Goal: Contribute content

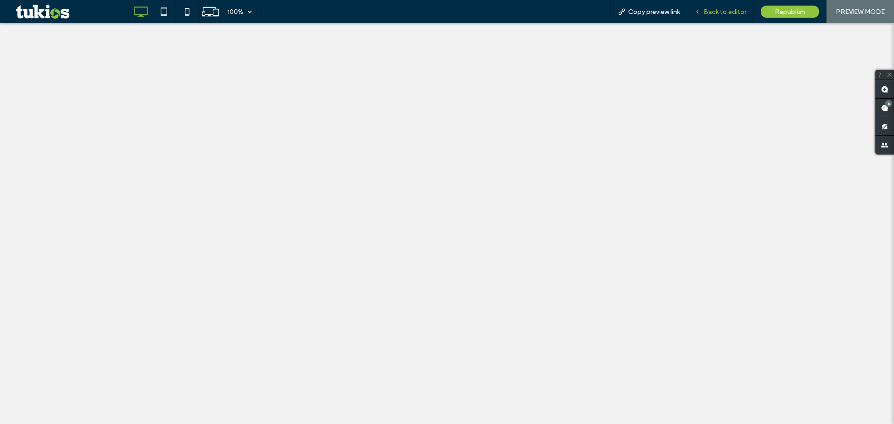
click at [718, 14] on span "Back to editor" at bounding box center [725, 12] width 43 height 8
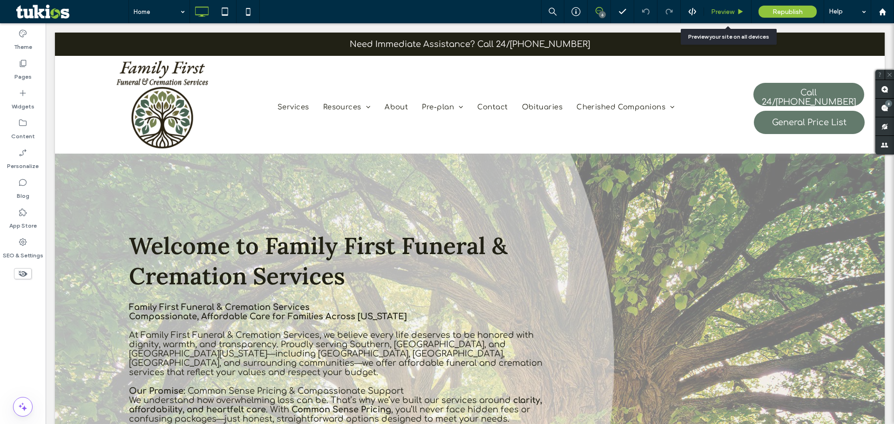
click at [727, 12] on span "Preview" at bounding box center [722, 12] width 23 height 8
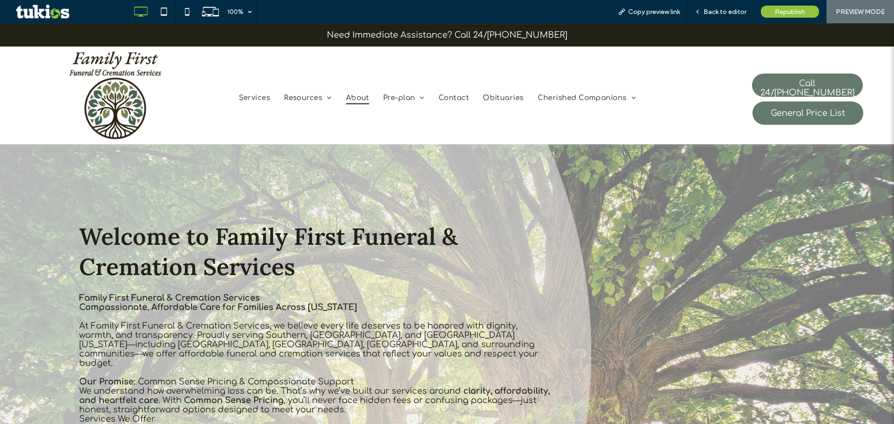
click at [359, 98] on span "About" at bounding box center [357, 98] width 23 height 13
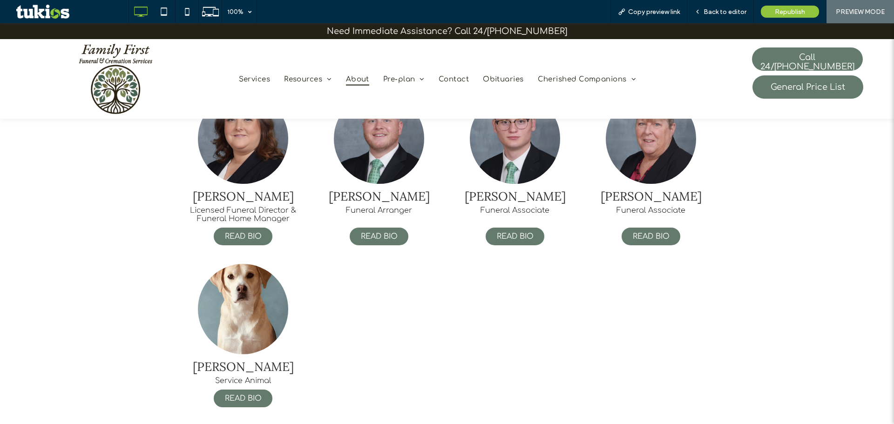
scroll to position [782, 0]
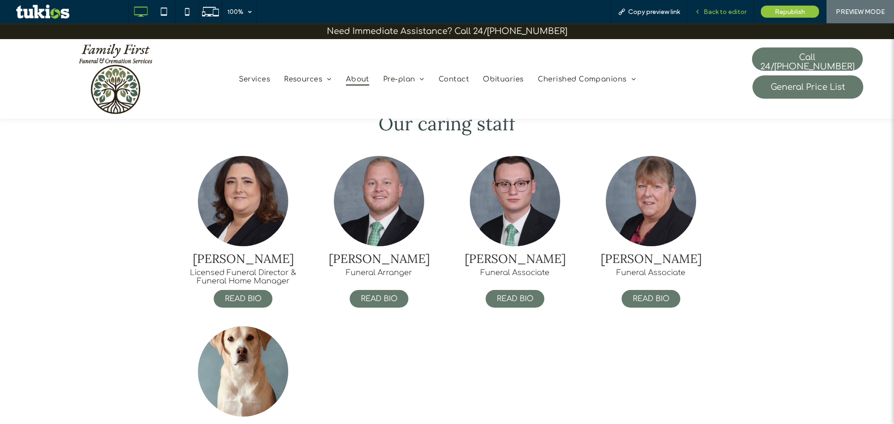
click at [728, 18] on div "Back to editor" at bounding box center [721, 11] width 67 height 23
click at [729, 15] on span "Back to editor" at bounding box center [725, 12] width 43 height 8
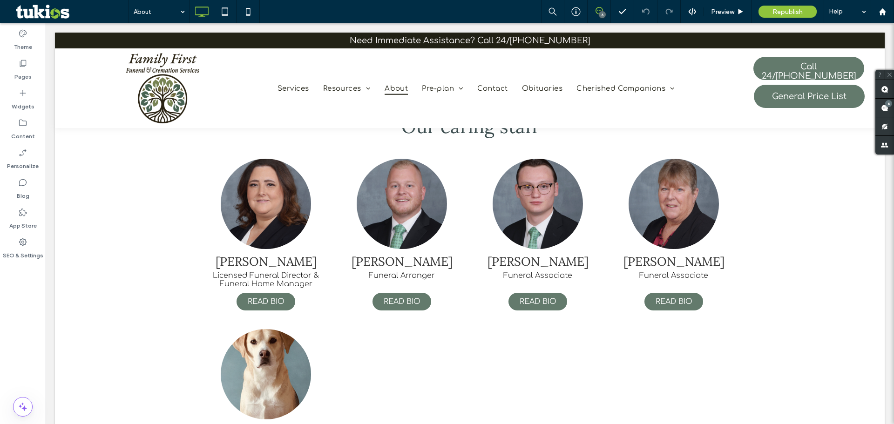
scroll to position [779, 0]
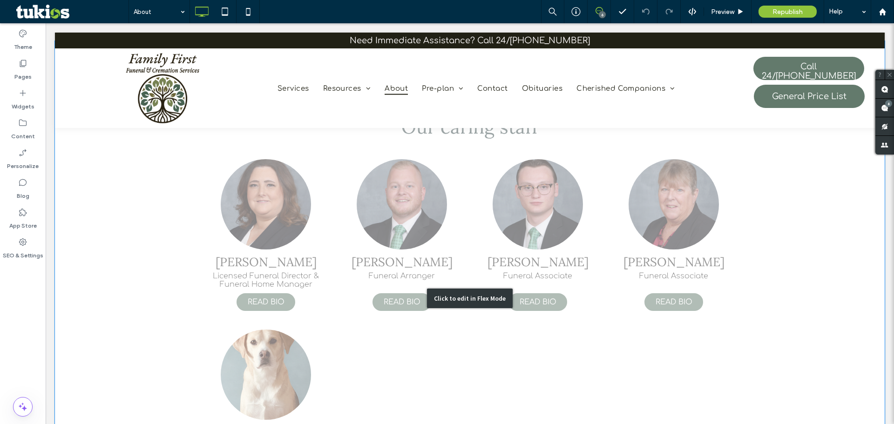
click at [479, 221] on div "Click to edit in Flex Mode" at bounding box center [470, 298] width 830 height 515
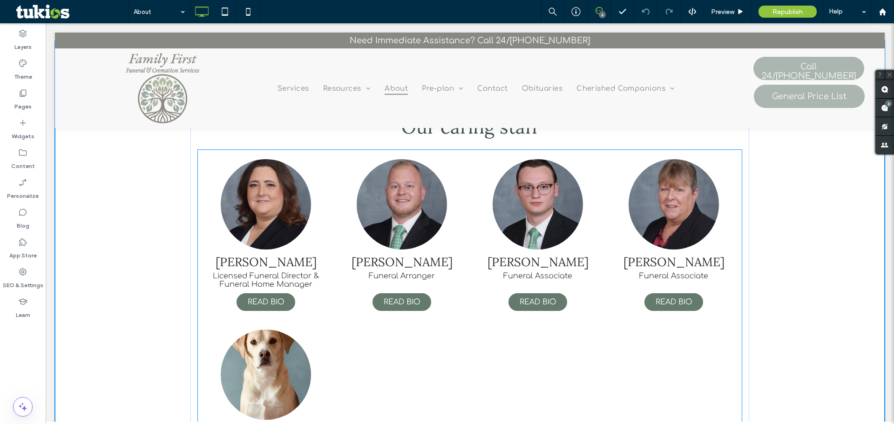
scroll to position [743, 0]
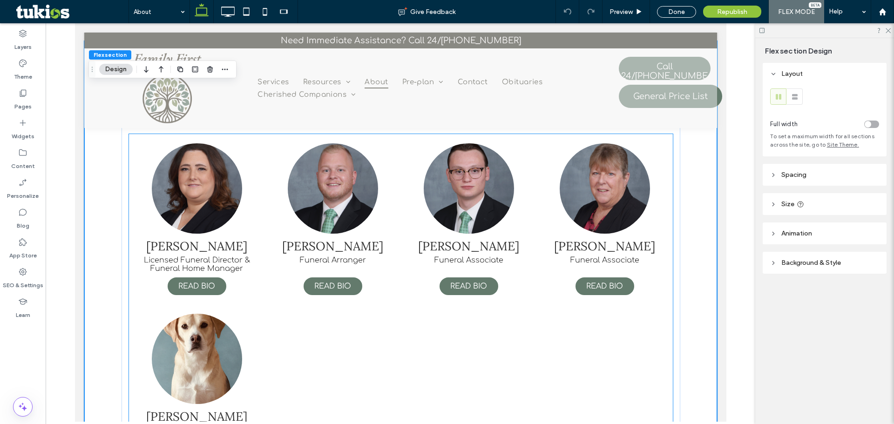
click at [404, 234] on div "[PERSON_NAME] Funeral Associate READ BIO" at bounding box center [469, 219] width 136 height 171
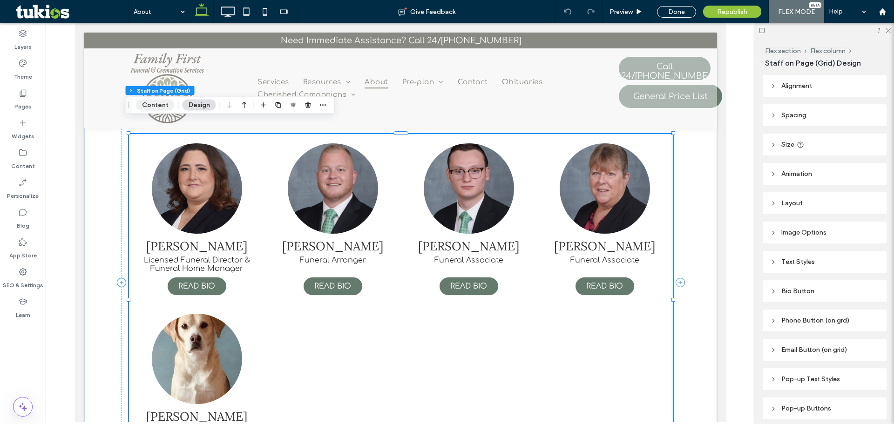
click at [163, 100] on button "Content" at bounding box center [155, 105] width 39 height 11
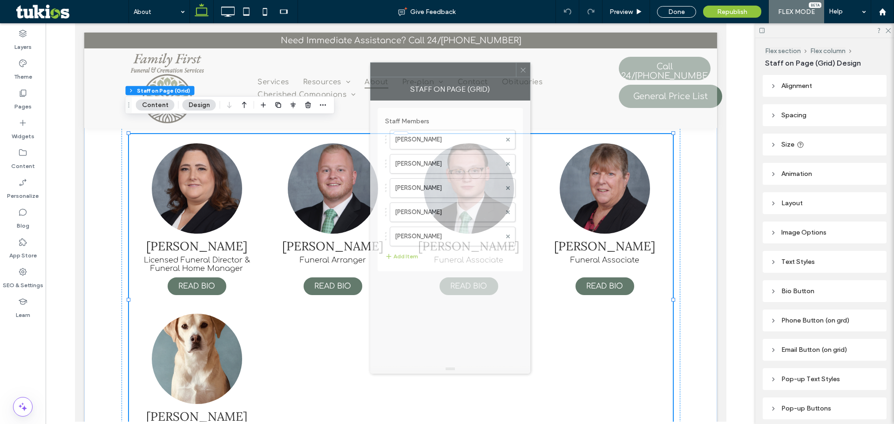
drag, startPoint x: 791, startPoint y: 68, endPoint x: 436, endPoint y: 75, distance: 354.6
click at [436, 75] on div at bounding box center [443, 70] width 145 height 14
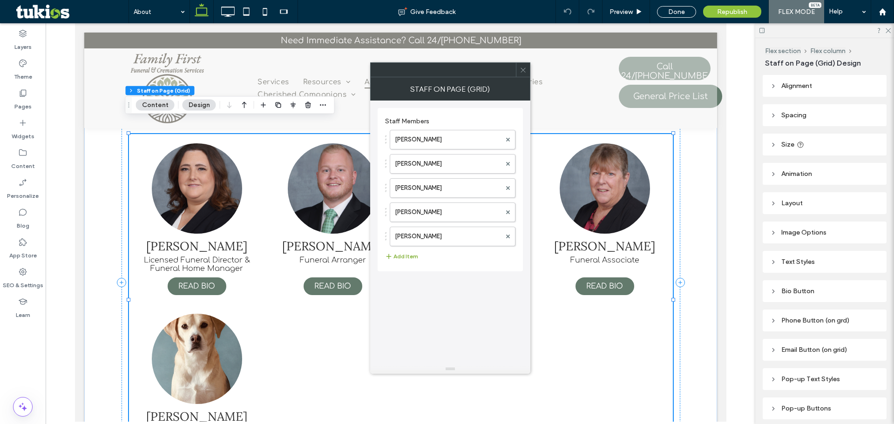
click at [407, 252] on button "Add Item" at bounding box center [401, 256] width 33 height 11
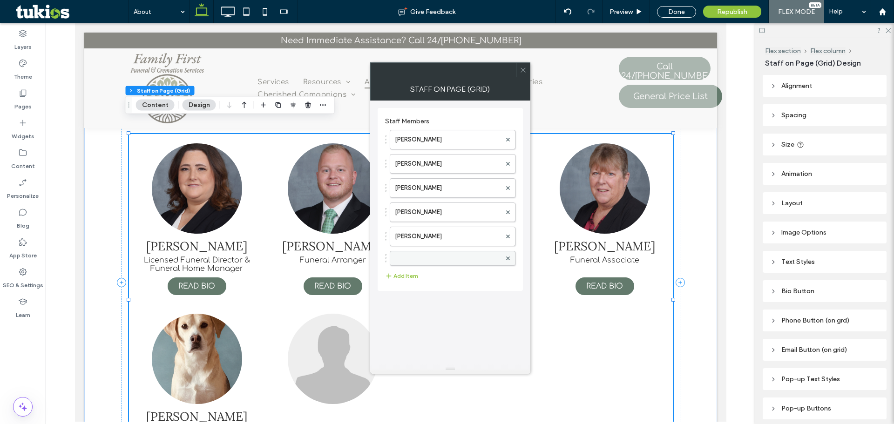
click at [425, 260] on label at bounding box center [448, 258] width 106 height 9
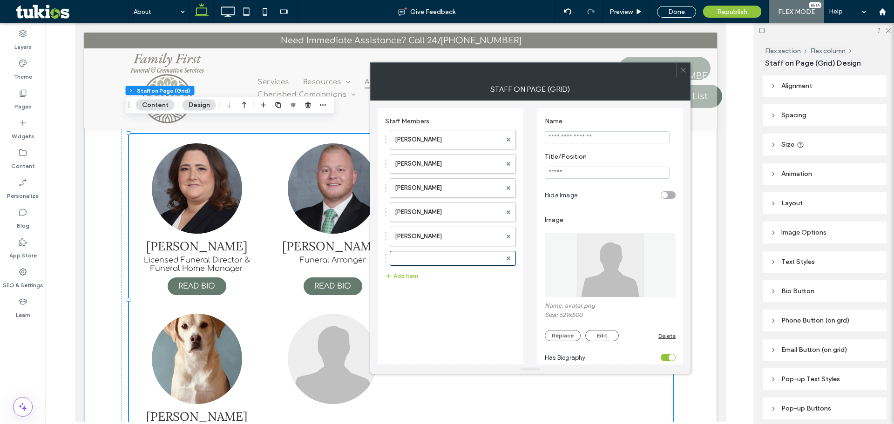
click at [616, 134] on input "Name" at bounding box center [607, 137] width 125 height 12
type input "**********"
click at [560, 331] on div "Name: avatar.png Size: 529x500 Replace Edit Delete" at bounding box center [610, 321] width 131 height 39
click at [560, 334] on button "Replace" at bounding box center [563, 335] width 36 height 11
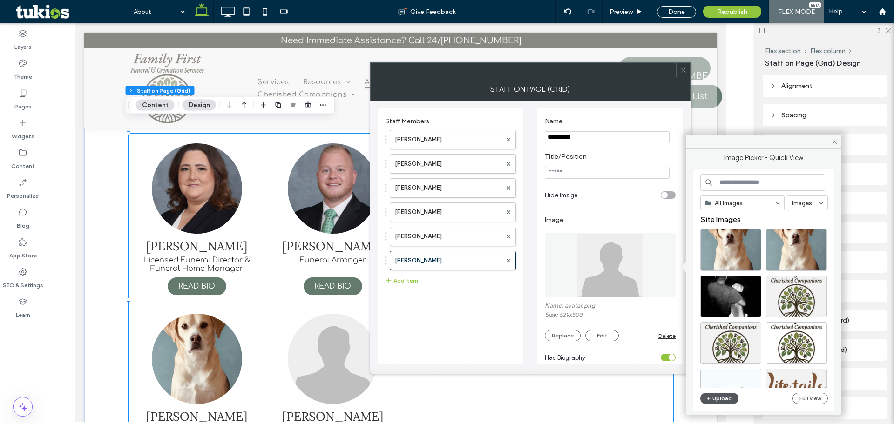
click at [729, 397] on button "Upload" at bounding box center [720, 398] width 38 height 11
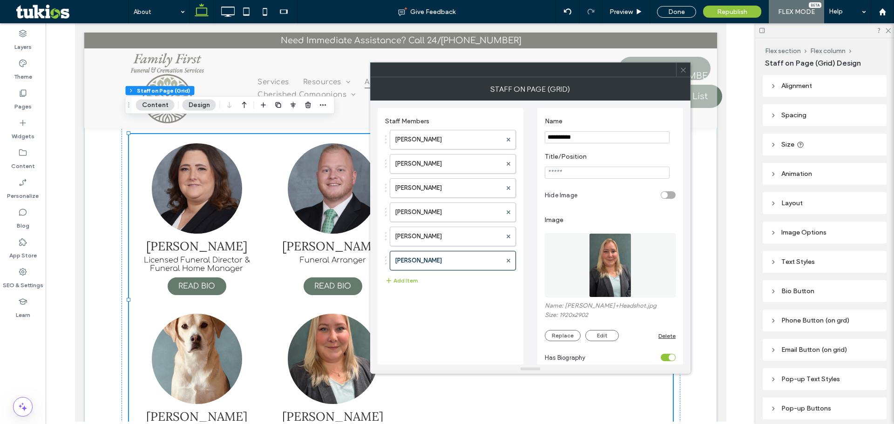
click at [572, 171] on input "Title/Position" at bounding box center [607, 173] width 125 height 12
type input "**********"
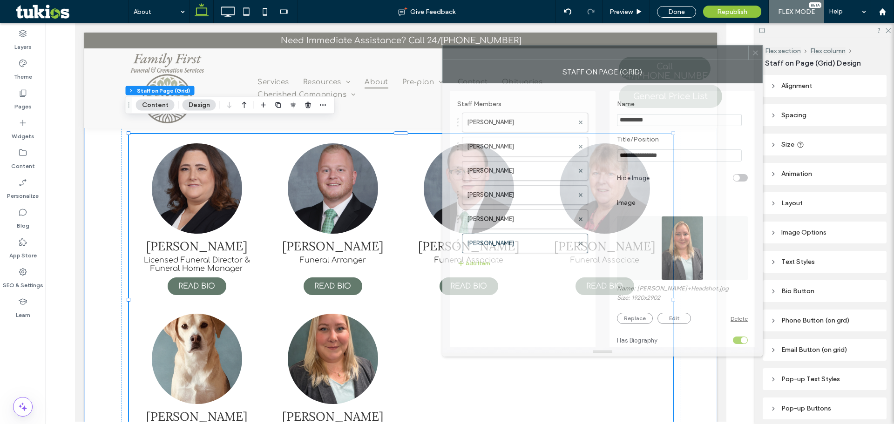
drag, startPoint x: 590, startPoint y: 72, endPoint x: 662, endPoint y: 55, distance: 74.2
click at [662, 55] on div at bounding box center [596, 53] width 306 height 14
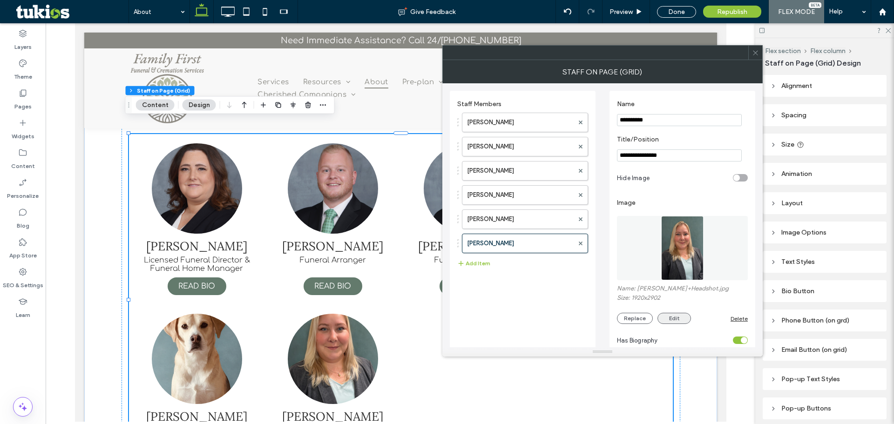
click at [675, 317] on button "Edit" at bounding box center [675, 318] width 34 height 11
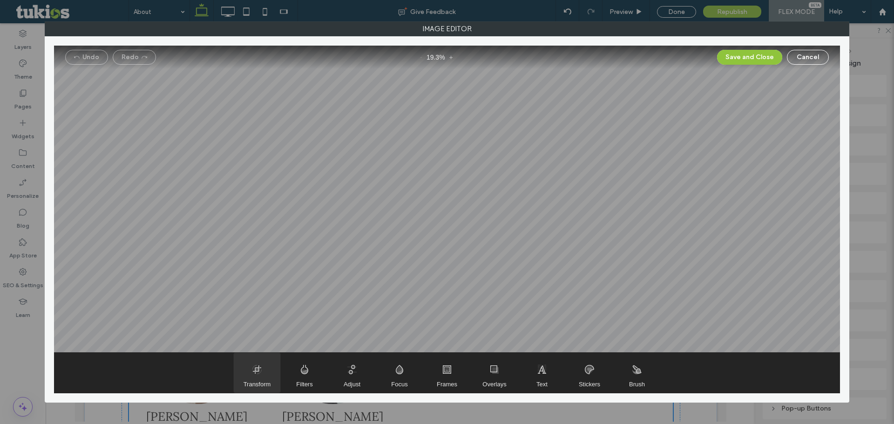
click at [258, 378] on span "Transform" at bounding box center [257, 373] width 47 height 40
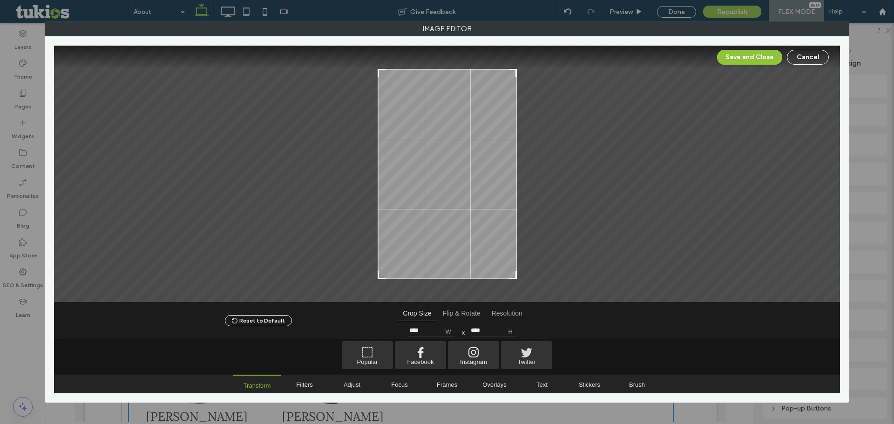
drag, startPoint x: 462, startPoint y: 278, endPoint x: 465, endPoint y: 257, distance: 21.2
click at [465, 257] on div at bounding box center [447, 174] width 139 height 211
click at [517, 274] on div at bounding box center [679, 174] width 324 height 211
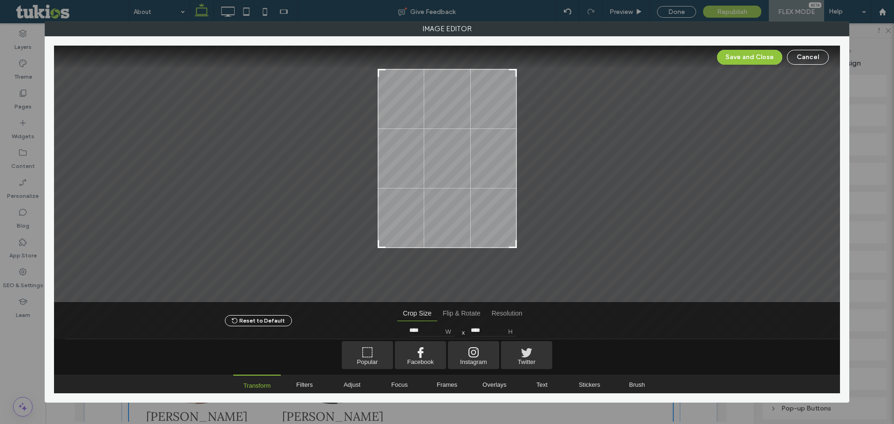
type input "****"
drag, startPoint x: 517, startPoint y: 275, endPoint x: 520, endPoint y: 234, distance: 41.6
click at [520, 234] on div at bounding box center [447, 174] width 786 height 257
click at [742, 59] on button "Save and Close" at bounding box center [749, 57] width 65 height 15
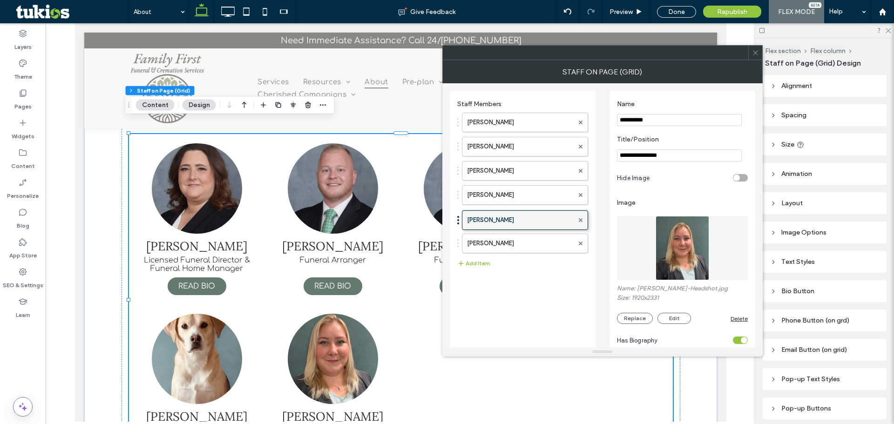
drag, startPoint x: 507, startPoint y: 244, endPoint x: 512, endPoint y: 216, distance: 28.4
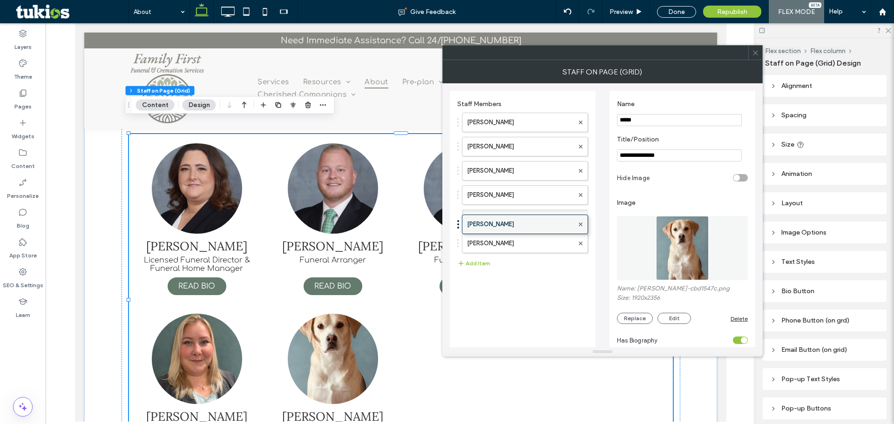
drag, startPoint x: 497, startPoint y: 245, endPoint x: 503, endPoint y: 221, distance: 25.0
type input "**********"
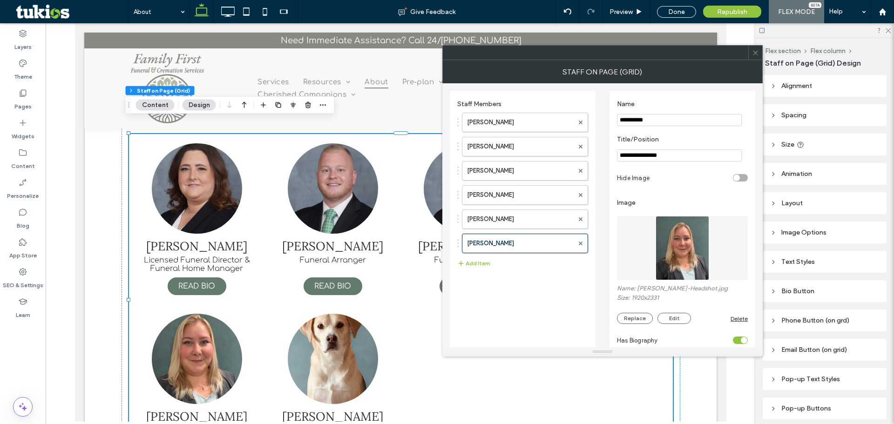
click at [541, 300] on div "Staff Members [PERSON_NAME] [PERSON_NAME] [PERSON_NAME] [PERSON_NAME] [PERSON_N…" at bounding box center [522, 376] width 131 height 561
click at [756, 52] on icon at bounding box center [755, 52] width 7 height 7
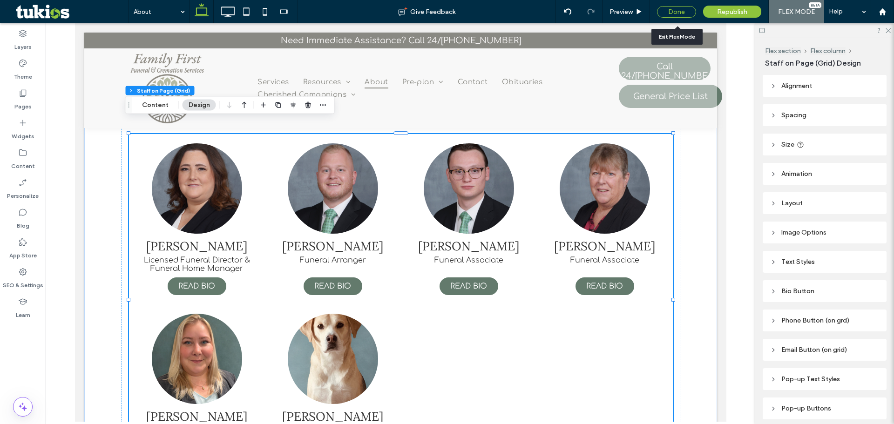
click at [682, 10] on div "Done" at bounding box center [676, 12] width 39 height 12
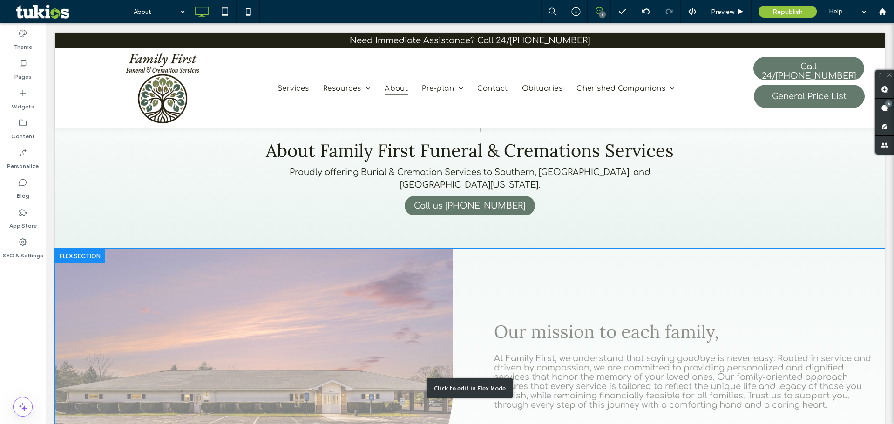
scroll to position [556, 0]
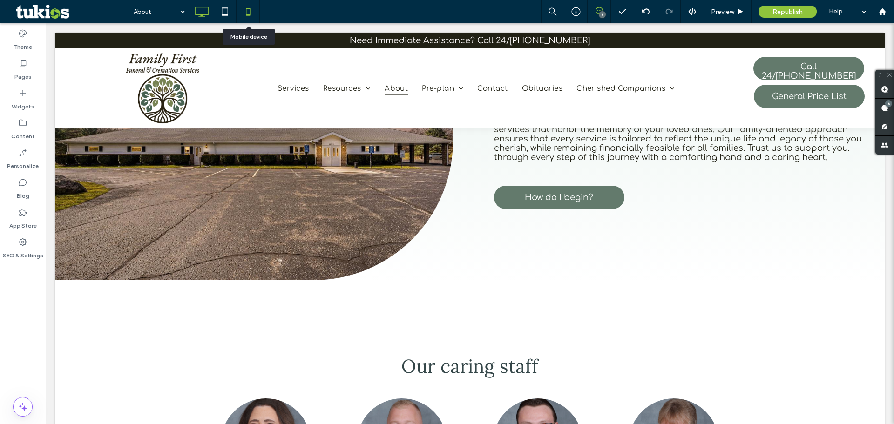
click at [251, 14] on icon at bounding box center [248, 11] width 19 height 19
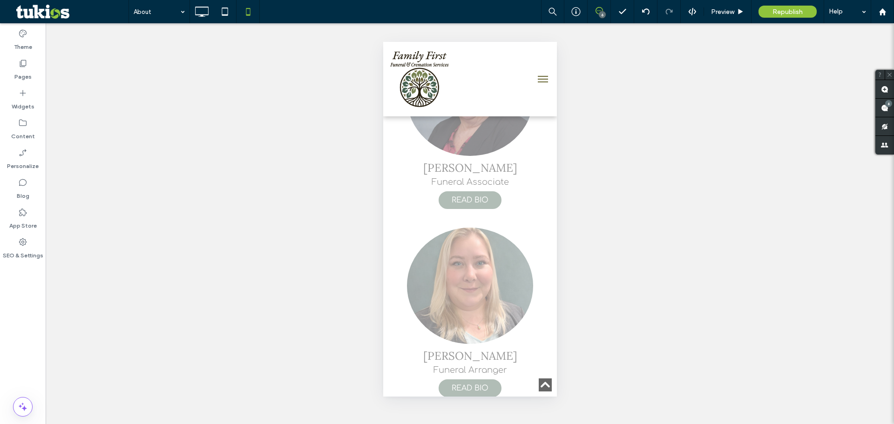
scroll to position [1429, 0]
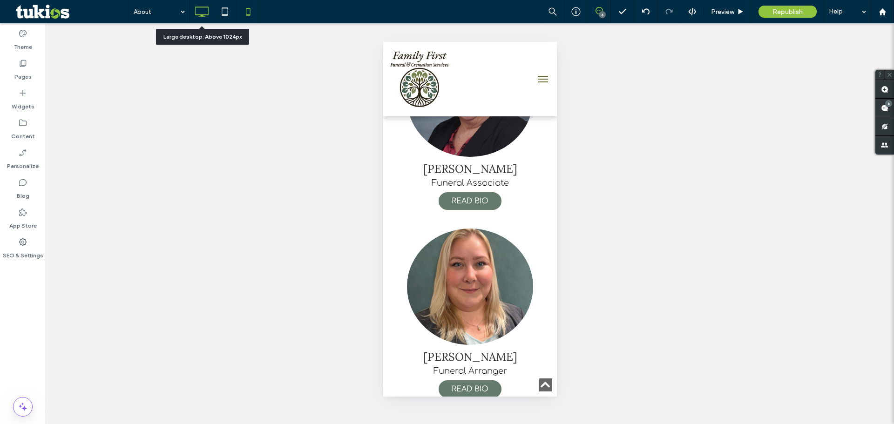
click at [201, 13] on icon at bounding box center [201, 11] width 19 height 19
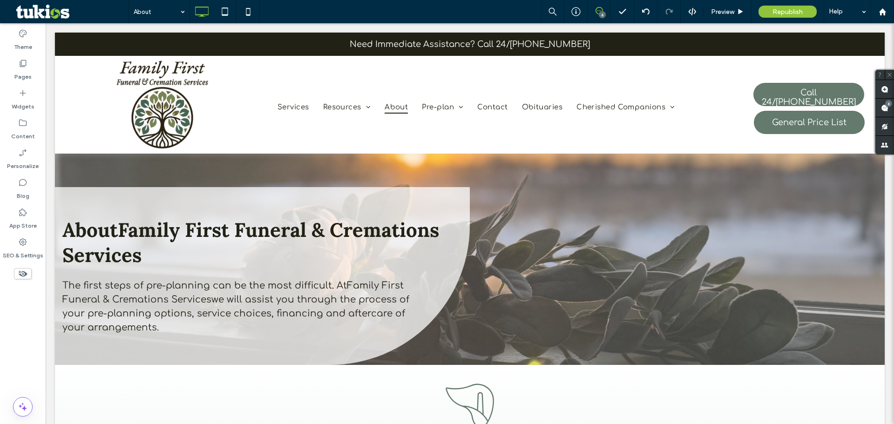
scroll to position [0, 0]
click at [792, 11] on span "Republish" at bounding box center [788, 12] width 30 height 8
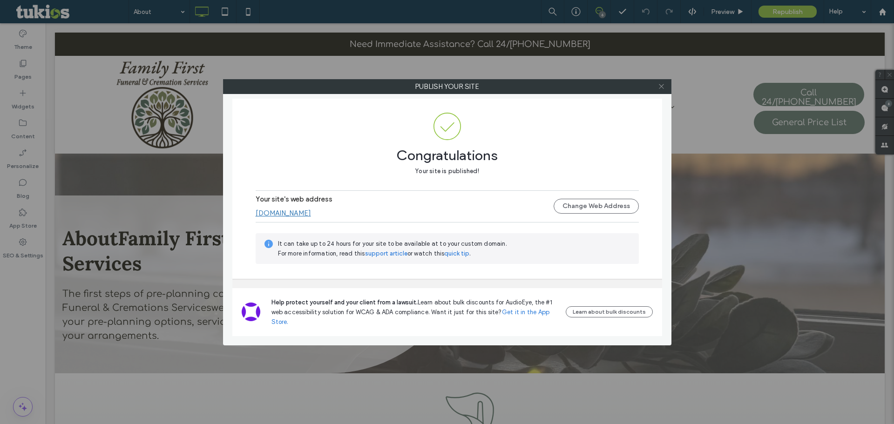
click at [664, 86] on icon at bounding box center [661, 86] width 7 height 7
